Goal: Transaction & Acquisition: Subscribe to service/newsletter

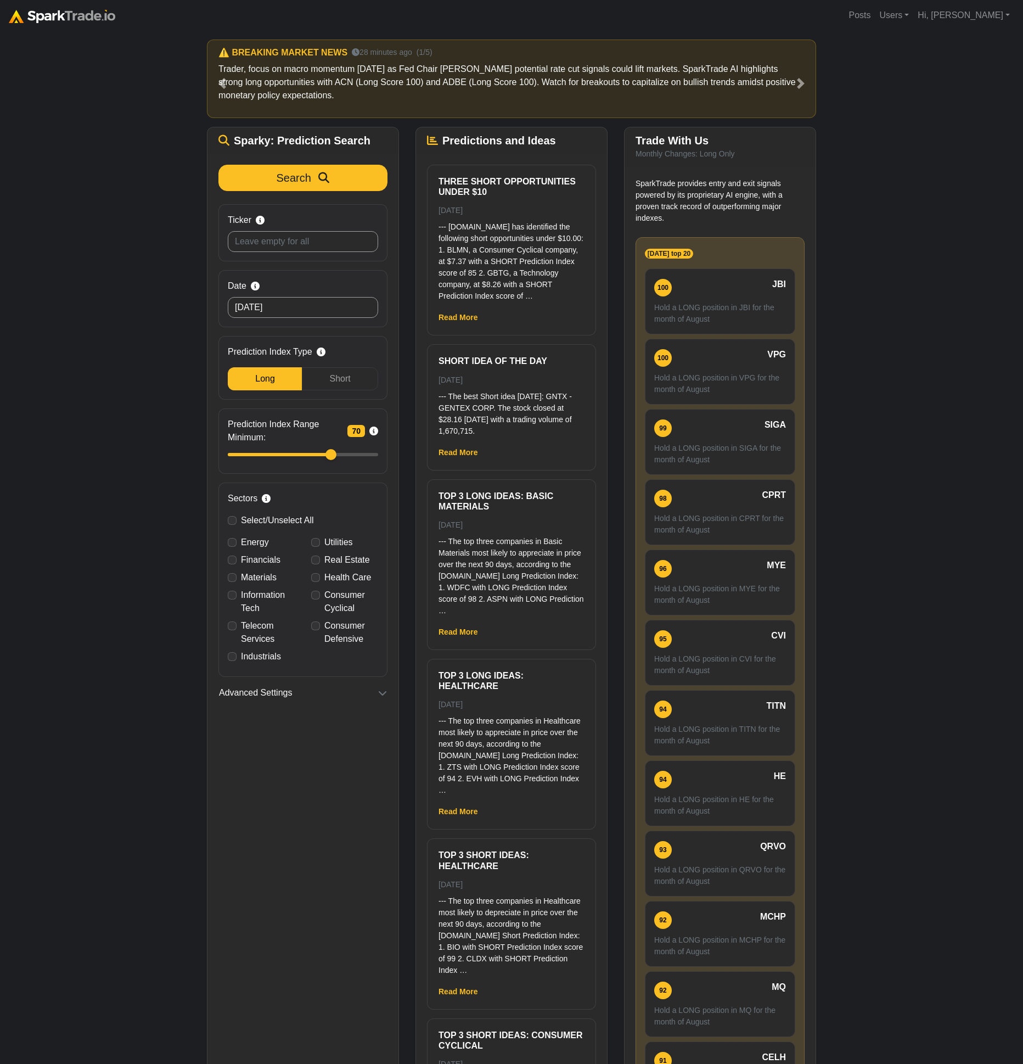
click at [60, 809] on div "How to Use SparkTrade.io × ⚠️ BREAKING MARKET NEWS 28 minutes ago (1/5) Trader,…" at bounding box center [511, 582] width 1023 height 1103
click at [364, 189] on button "Search" at bounding box center [302, 178] width 169 height 26
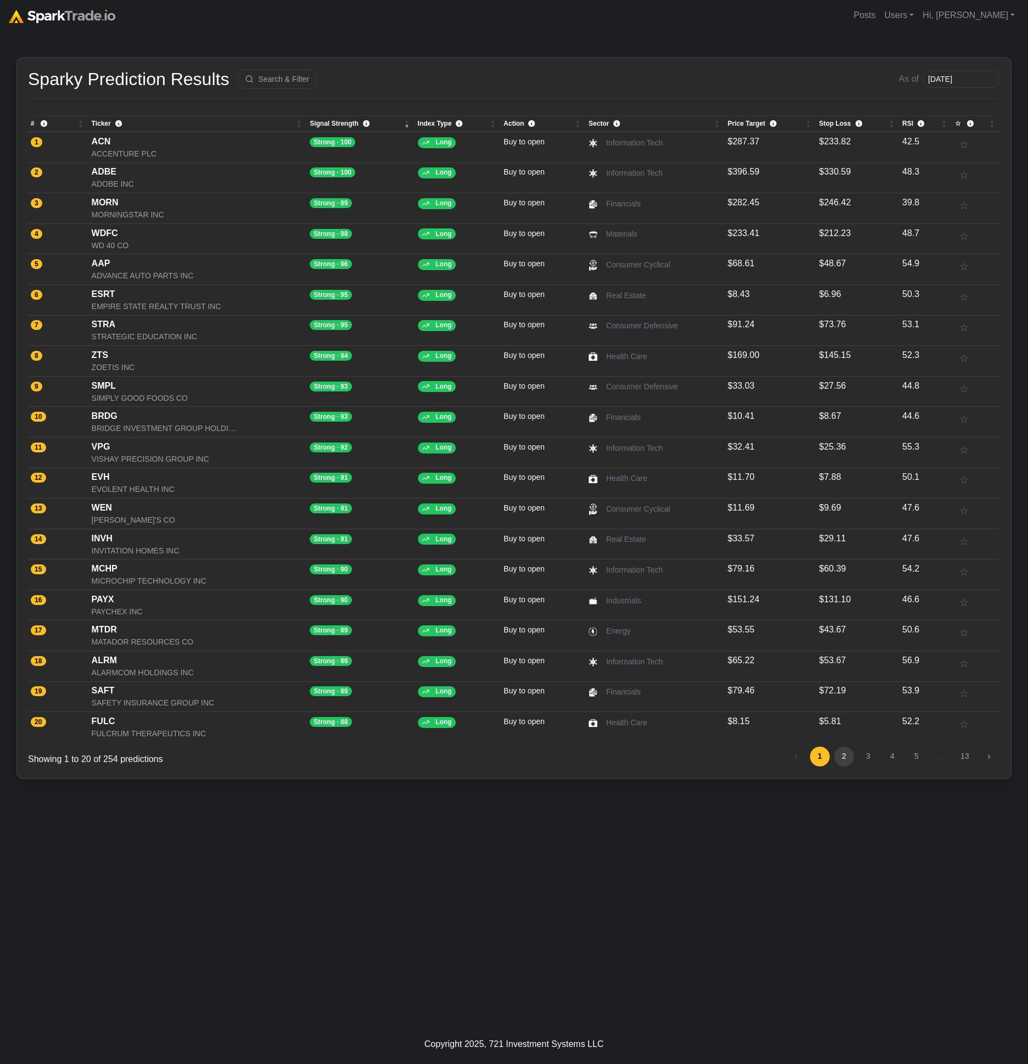
click at [853, 755] on link "2" at bounding box center [844, 757] width 20 height 20
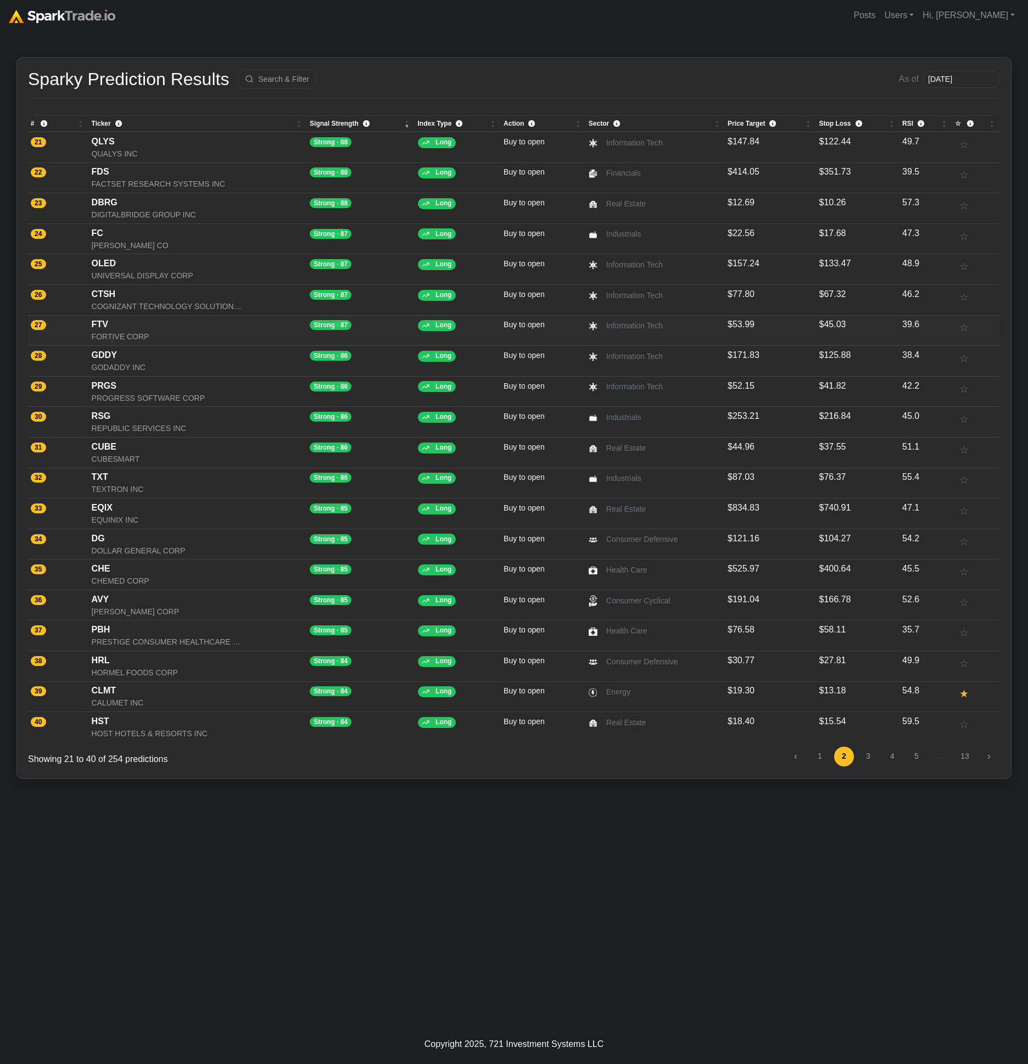
click at [178, 326] on div "FTV" at bounding box center [198, 324] width 213 height 13
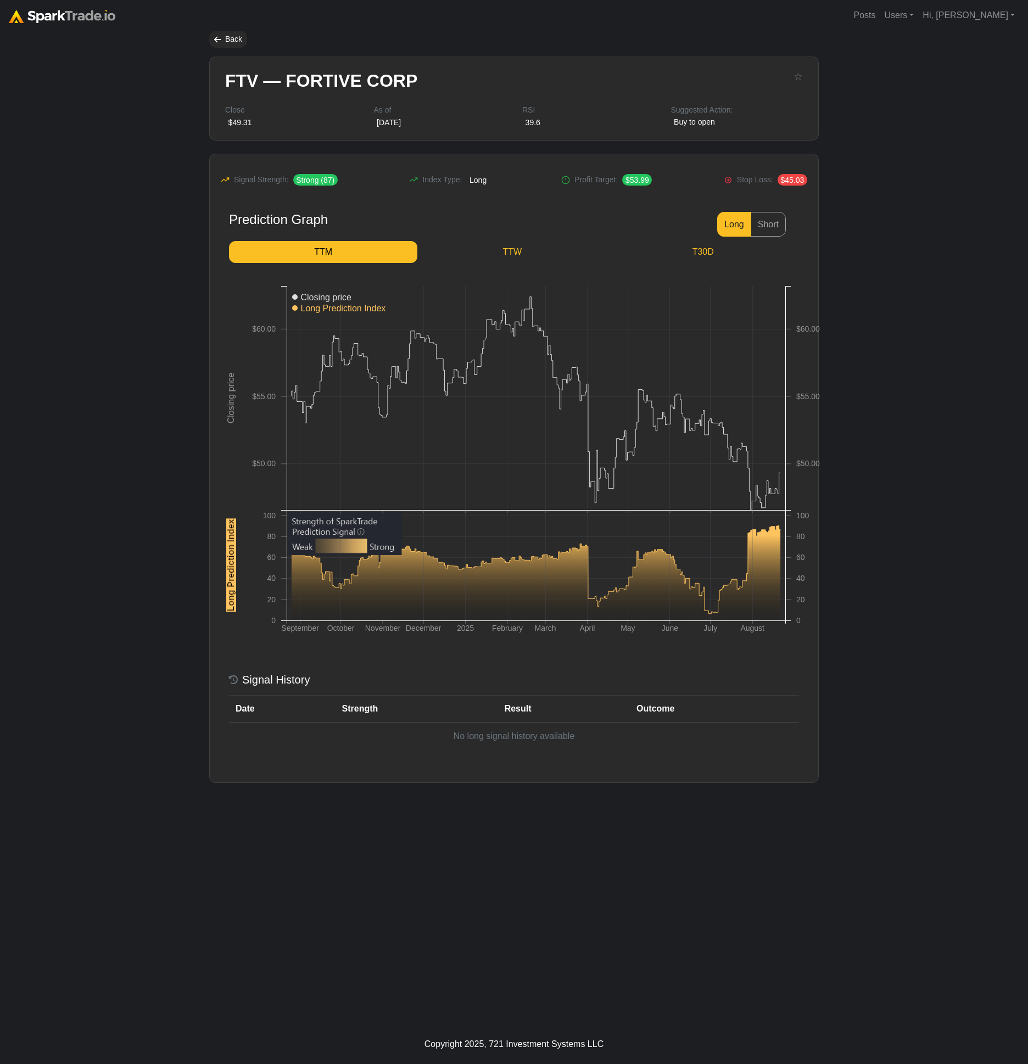
click at [138, 423] on body "Posts Users Staff users Client users Add new client user Sessions Hi, [PERSON_N…" at bounding box center [514, 532] width 1028 height 1064
click at [551, 865] on div "How to Use SparkTrade.io × Back FTV — FORTIVE CORP ☆ Close $49.31 As of August …" at bounding box center [514, 528] width 626 height 994
click at [152, 403] on body "Posts Users Staff users Client users Add new client user Sessions Hi, Eric Sign…" at bounding box center [514, 532] width 1028 height 1064
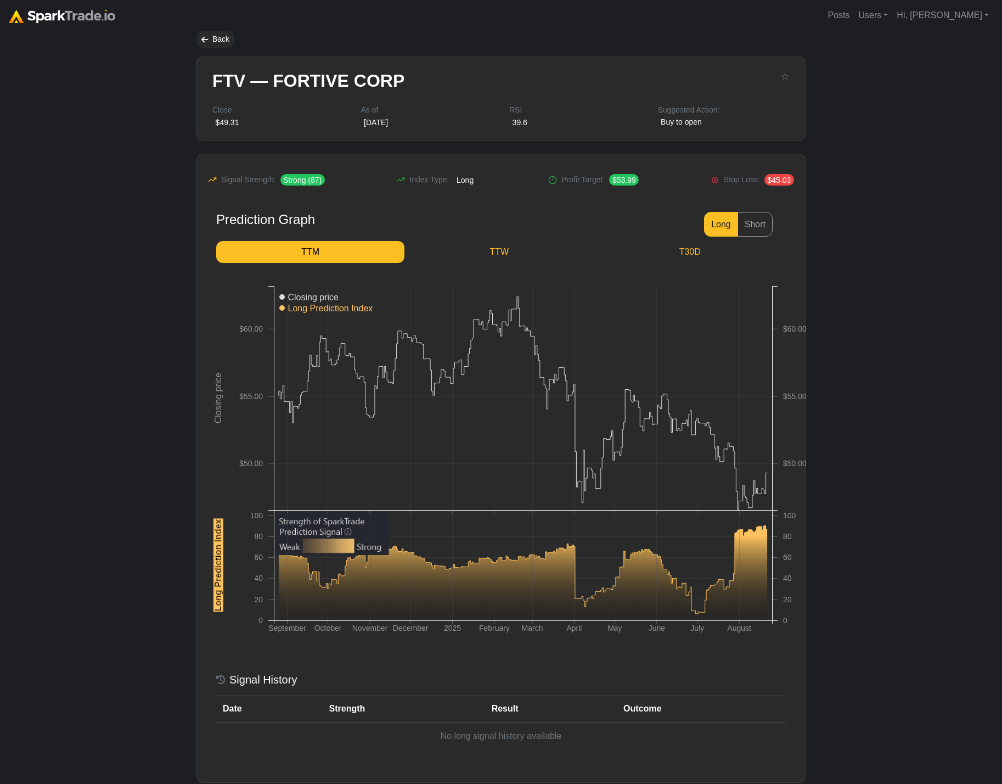
click at [99, 208] on body "Posts Users Staff users Client users Add new client user Sessions Hi, Eric Sign…" at bounding box center [501, 424] width 1002 height 849
click at [173, 316] on body "Posts Users Staff users Client users Add new client user Sessions Hi, Eric Sign…" at bounding box center [501, 424] width 1002 height 849
click at [118, 429] on body "Posts Users Staff users Client users Add new client user Sessions Hi, Eric Sign…" at bounding box center [501, 424] width 1002 height 849
click at [64, 121] on body "Posts Users Staff users Client users Add new client user Sessions Hi, Eric Sign…" at bounding box center [501, 424] width 1002 height 849
click at [82, 21] on img at bounding box center [62, 16] width 107 height 13
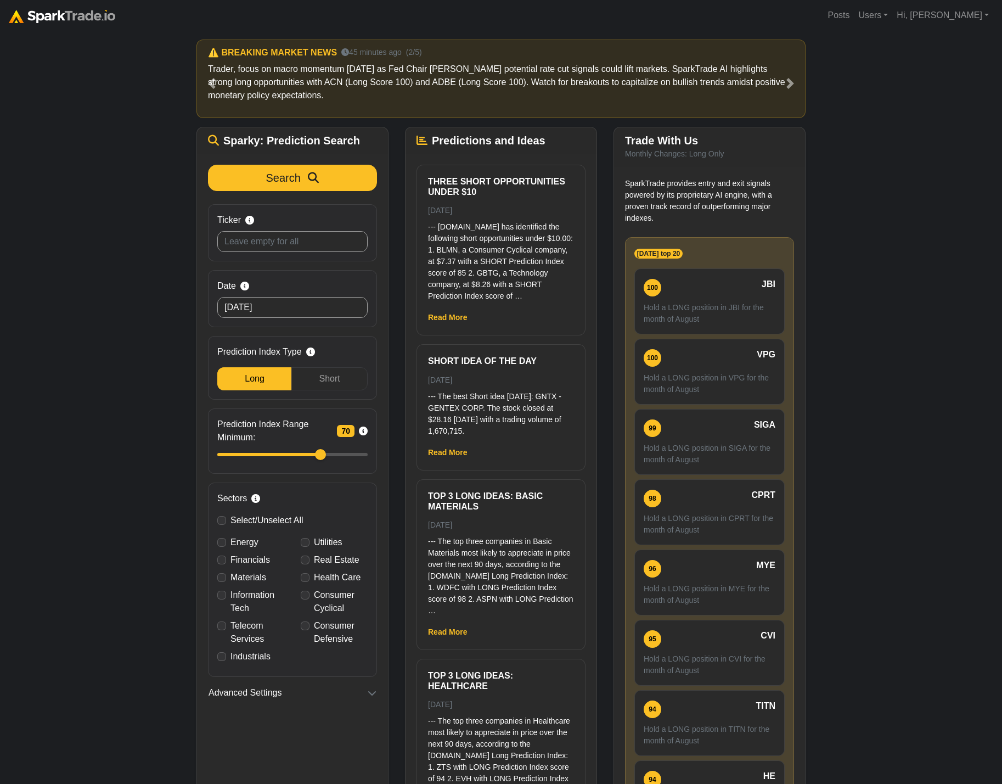
click at [80, 114] on div "How to Use SparkTrade.io × ⚠️ BREAKING MARKET NEWS 15 minutes ago (1/5) Trader,…" at bounding box center [501, 442] width 1002 height 823
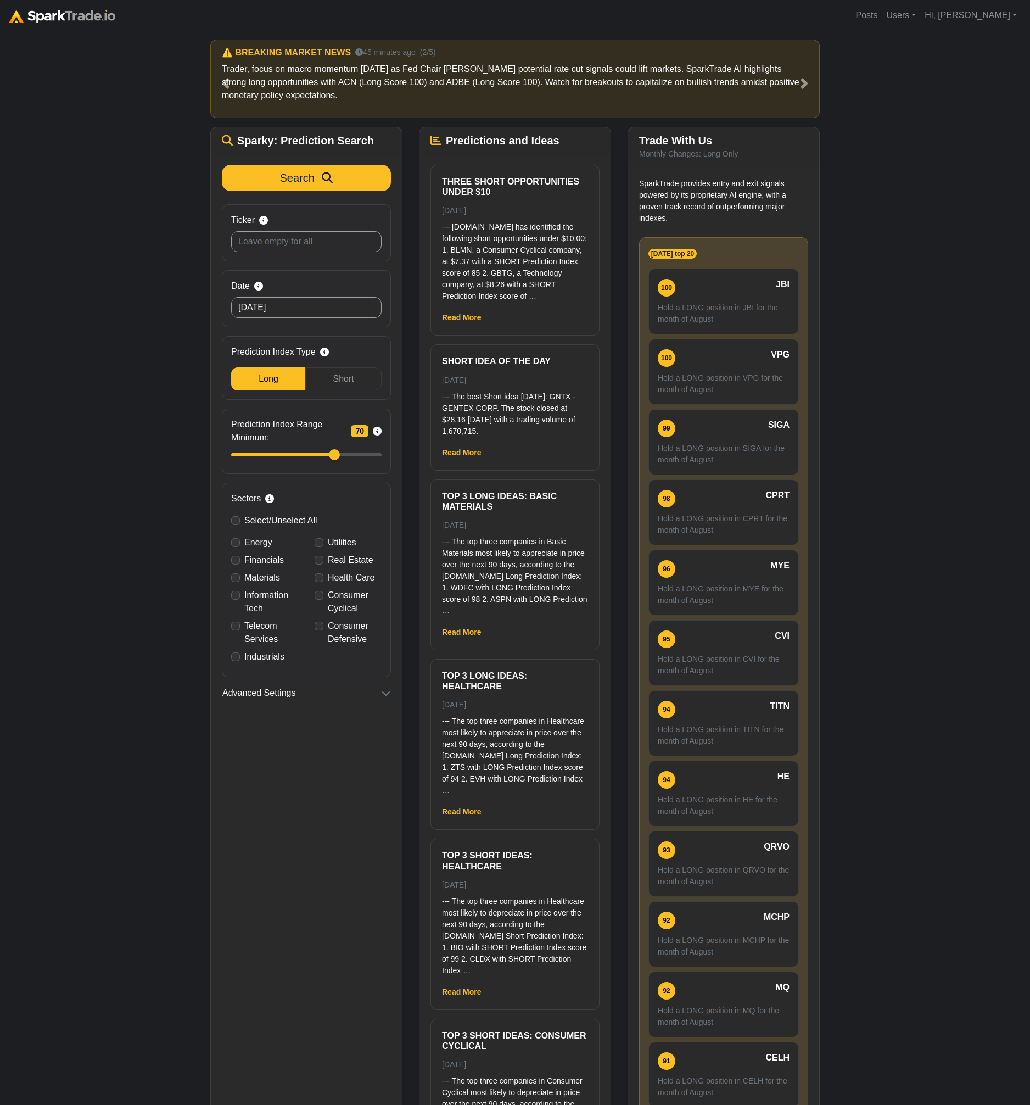
click at [99, 268] on div "How to Use SparkTrade.io × ⚠️ BREAKING MARKET NEWS 15 minutes ago (1/5) Trader,…" at bounding box center [515, 603] width 1030 height 1144
click at [115, 374] on div "How to Use SparkTrade.io × ⚠️ BREAKING MARKET NEWS 15 minutes ago (1/5) Trader,…" at bounding box center [515, 603] width 1030 height 1144
click at [1002, 11] on link "Hi, [PERSON_NAME]" at bounding box center [970, 15] width 101 height 22
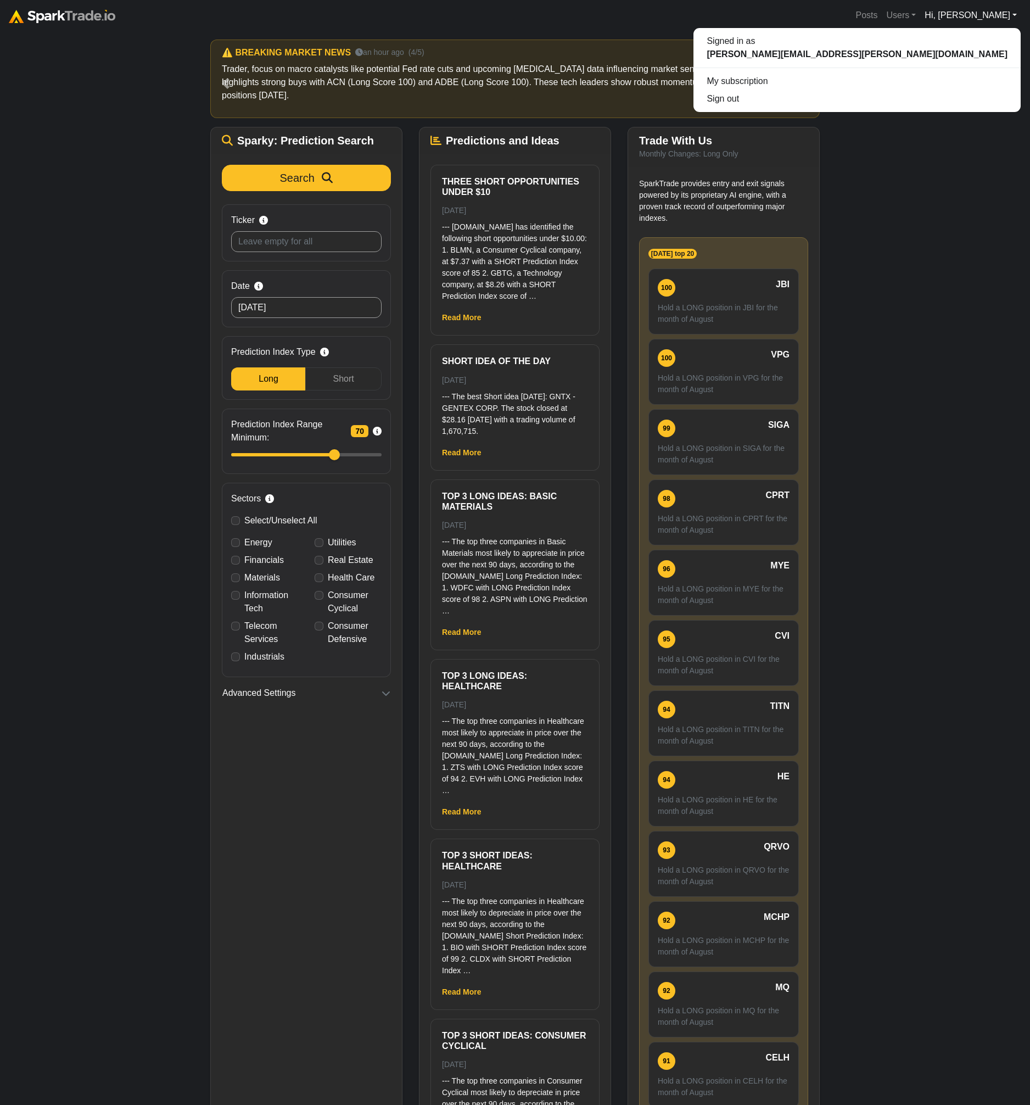
click at [104, 265] on div "How to Use SparkTrade.io × ⚠️ BREAKING MARKET NEWS 15 minutes ago (1/5) Trader,…" at bounding box center [515, 603] width 1030 height 1144
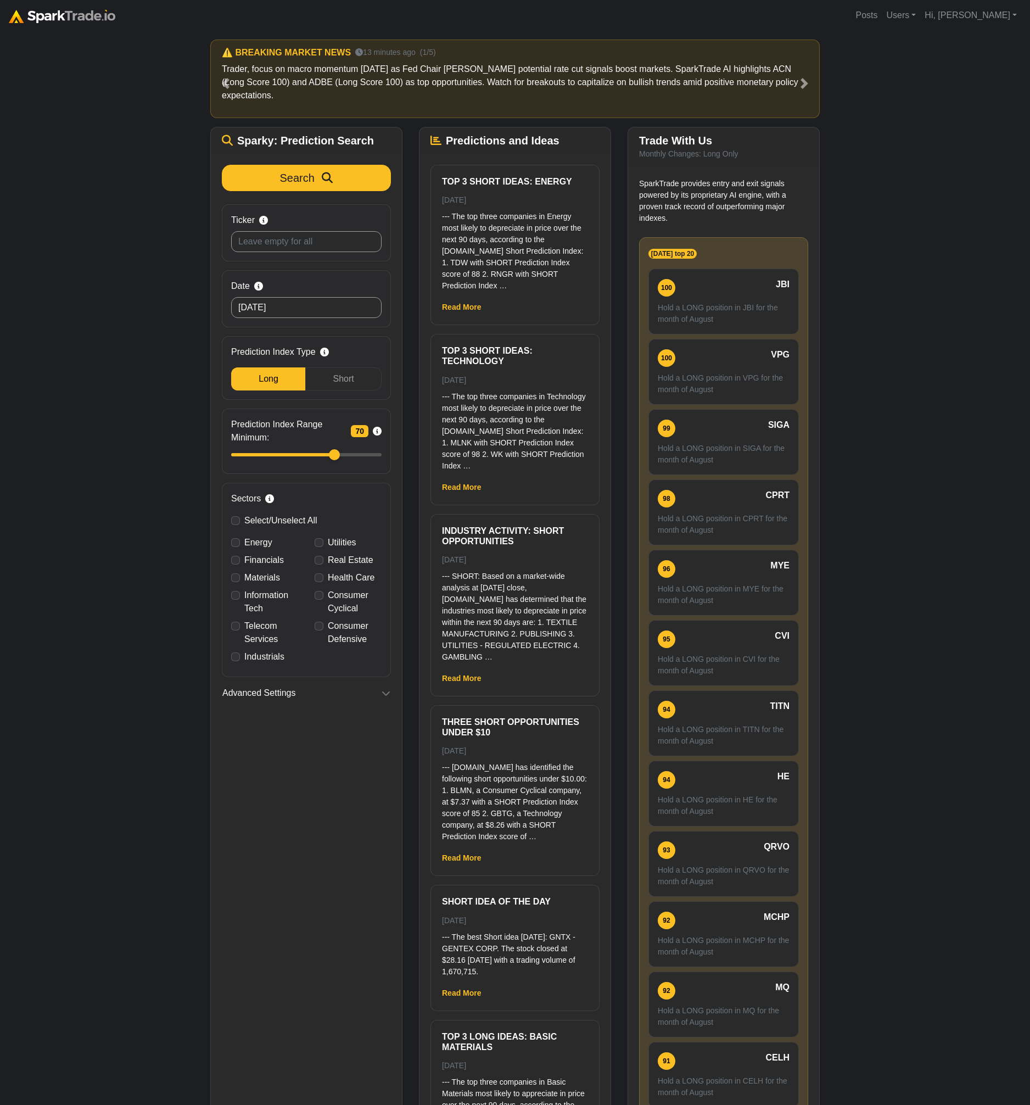
drag, startPoint x: 155, startPoint y: 302, endPoint x: 154, endPoint y: 296, distance: 5.6
click at [154, 299] on div "How to Use SparkTrade.io × ⚠️ BREAKING MARKET NEWS 13 minutes ago (1/5) Trader,…" at bounding box center [515, 603] width 1030 height 1144
click at [1010, 14] on link "Hi, [PERSON_NAME]" at bounding box center [970, 15] width 101 height 22
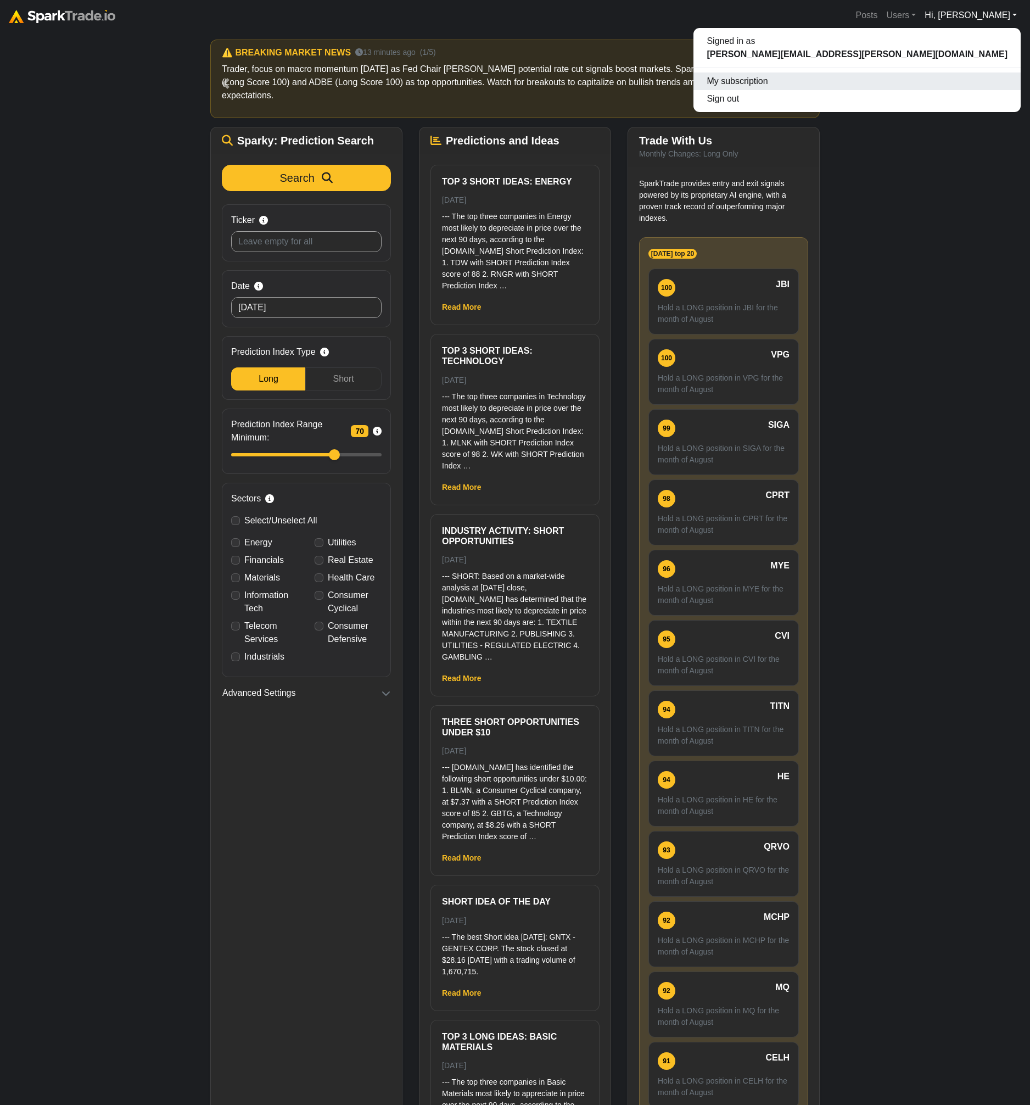
click at [982, 79] on link "My subscription" at bounding box center [856, 81] width 327 height 18
